Goal: Find specific page/section: Locate item on page

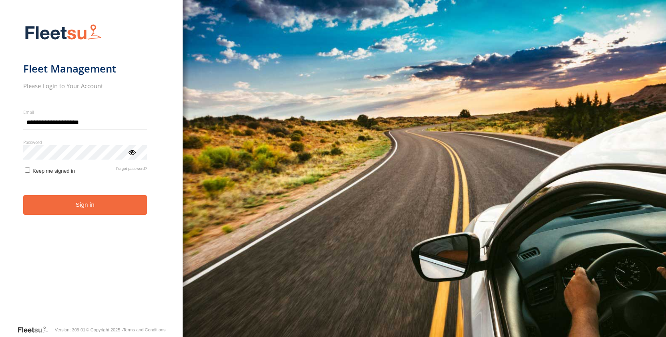
click at [116, 211] on button "Sign in" at bounding box center [85, 205] width 124 height 20
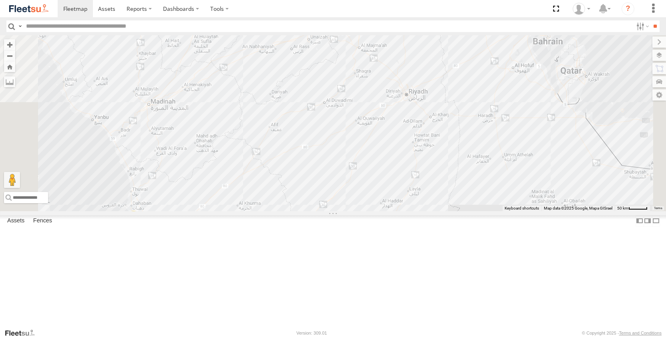
click at [0, 0] on div "8726 NXA DHA GOV" at bounding box center [0, 0] width 0 height 0
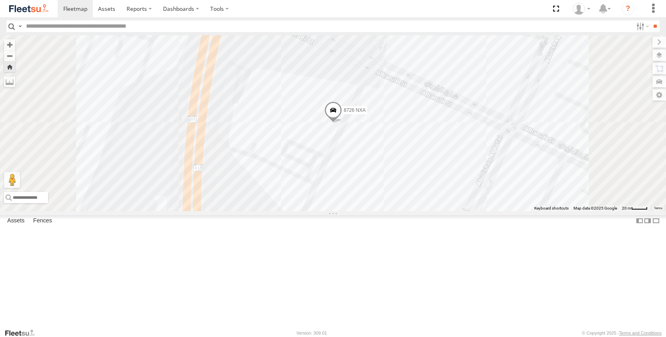
click at [0, 0] on div "[PERSON_NAME] GOV" at bounding box center [0, 0] width 0 height 0
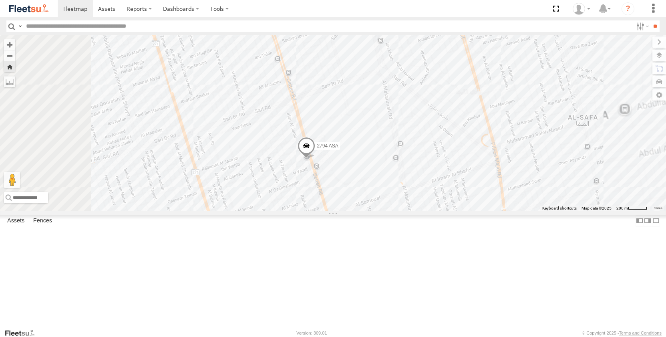
click at [654, 66] on label at bounding box center [659, 68] width 14 height 11
click at [493, 105] on div "2794 ASA" at bounding box center [333, 122] width 666 height 175
click at [639, 39] on label at bounding box center [652, 41] width 27 height 11
click at [659, 56] on label at bounding box center [651, 55] width 29 height 11
click at [639, 44] on label at bounding box center [652, 41] width 27 height 11
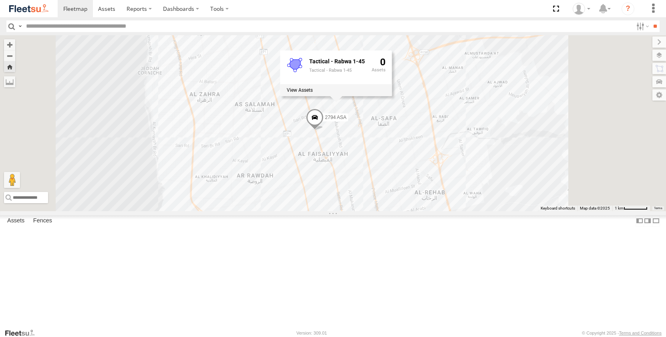
click at [15, 71] on button "Zoom Home" at bounding box center [9, 66] width 11 height 11
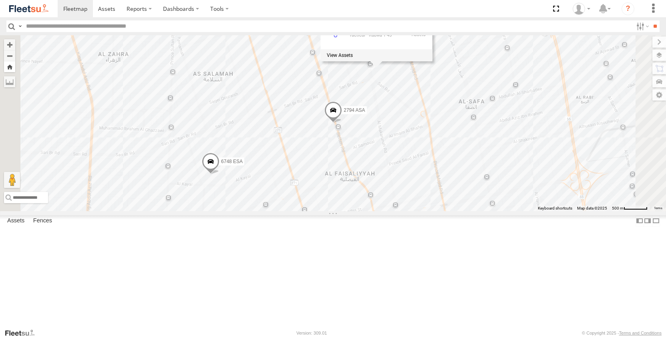
click at [15, 71] on button "Zoom Home" at bounding box center [9, 66] width 11 height 11
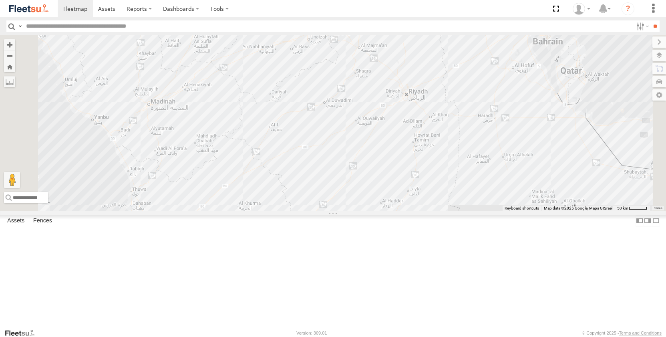
click at [503, 157] on div "2 2" at bounding box center [333, 122] width 666 height 175
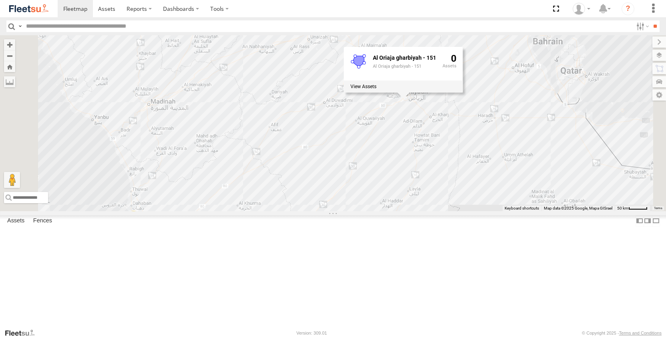
click at [0, 0] on div "6748 ESA [PERSON_NAME] GOV" at bounding box center [0, 0] width 0 height 0
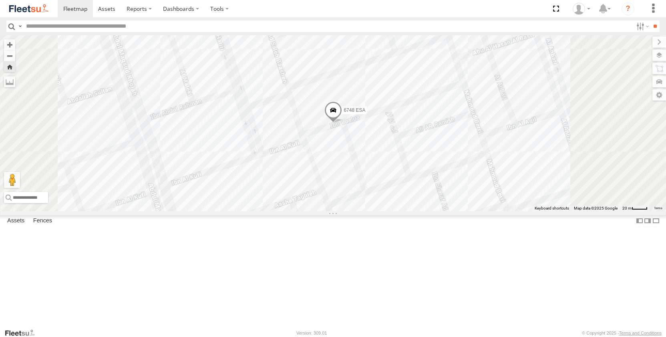
click at [0, 0] on div "2794 ASA [PERSON_NAME] GOV" at bounding box center [0, 0] width 0 height 0
